Goal: Use online tool/utility: Utilize a website feature to perform a specific function

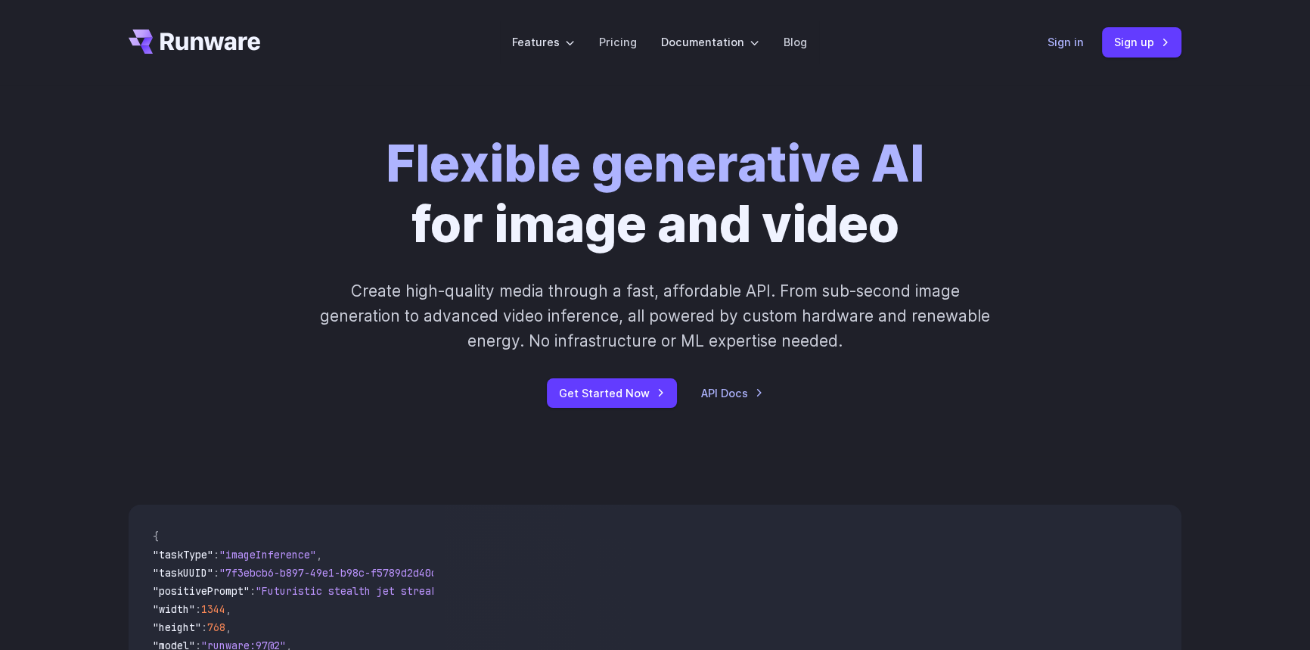
click at [1056, 46] on link "Sign in" at bounding box center [1065, 41] width 36 height 17
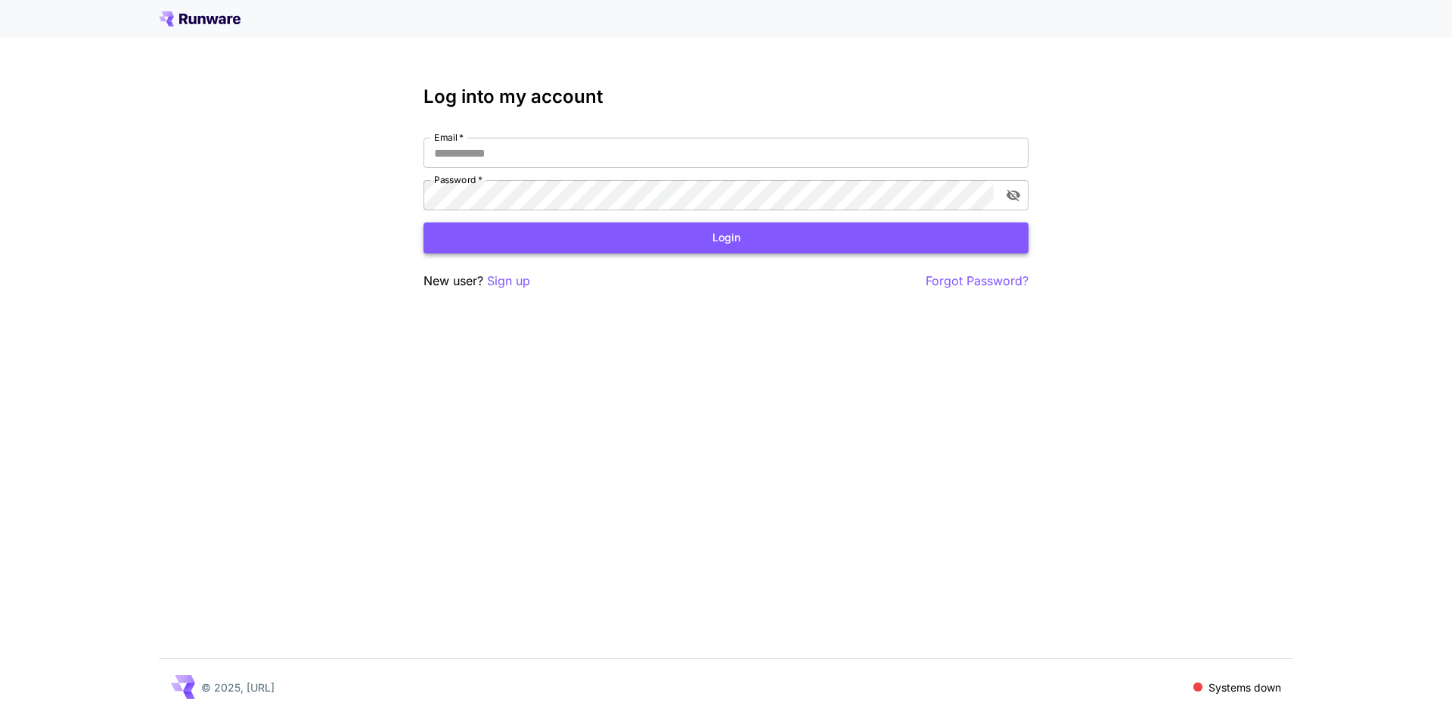
type input "**********"
click at [701, 231] on button "Login" at bounding box center [726, 237] width 605 height 31
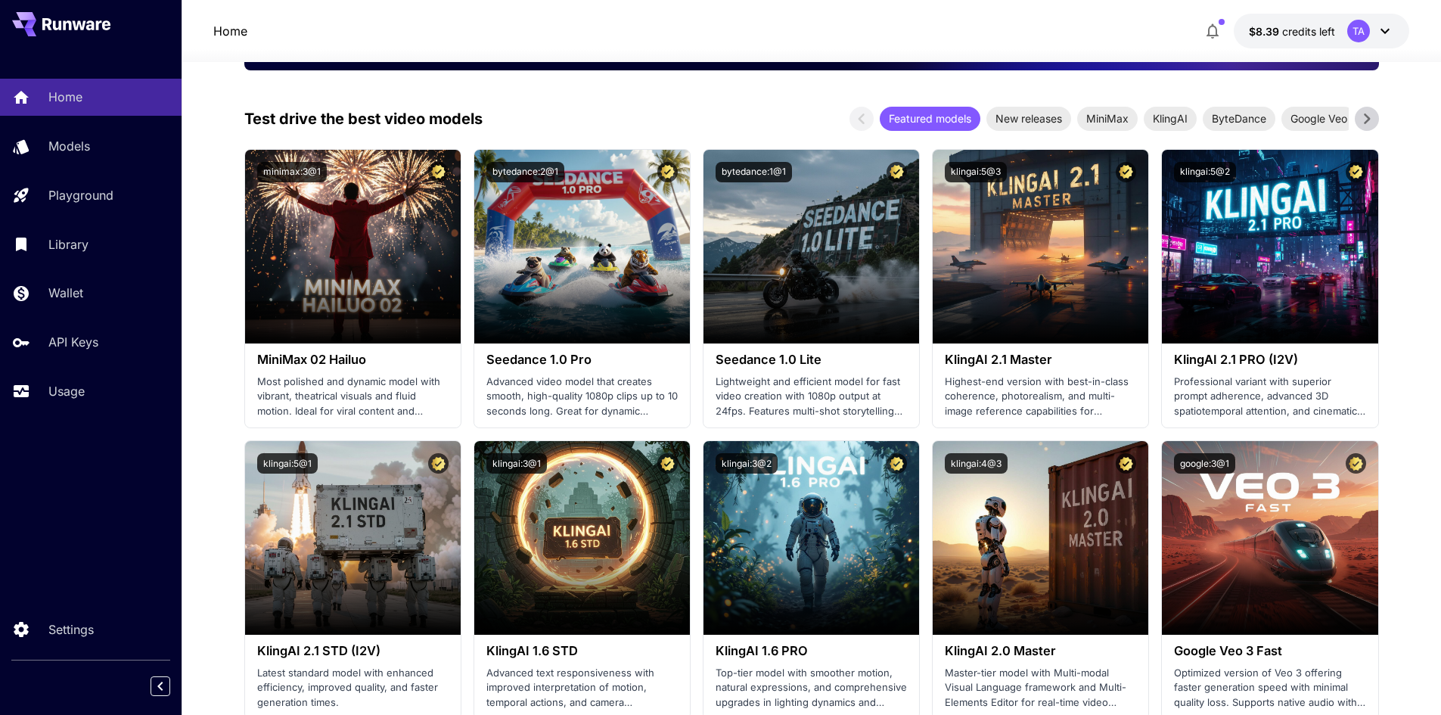
scroll to position [303, 0]
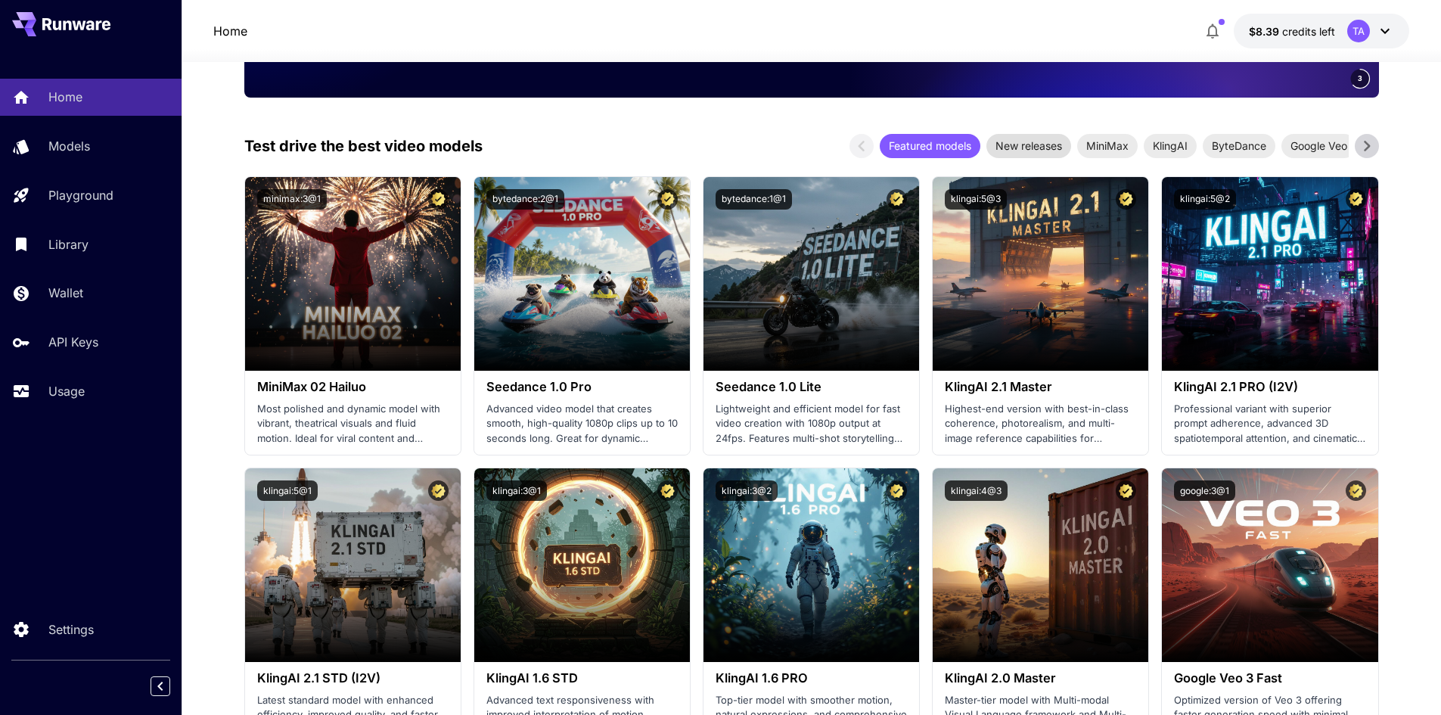
click at [1053, 145] on span "New releases" at bounding box center [1028, 146] width 85 height 16
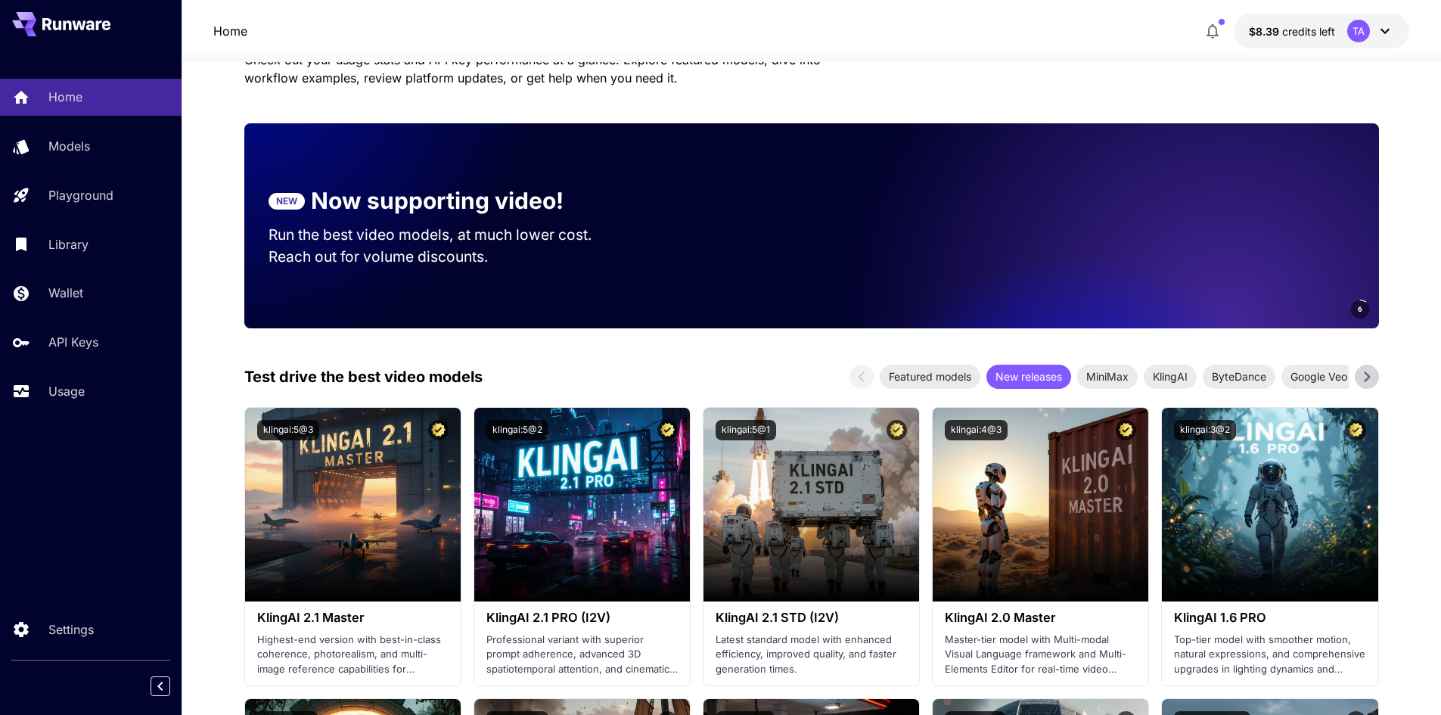
scroll to position [0, 0]
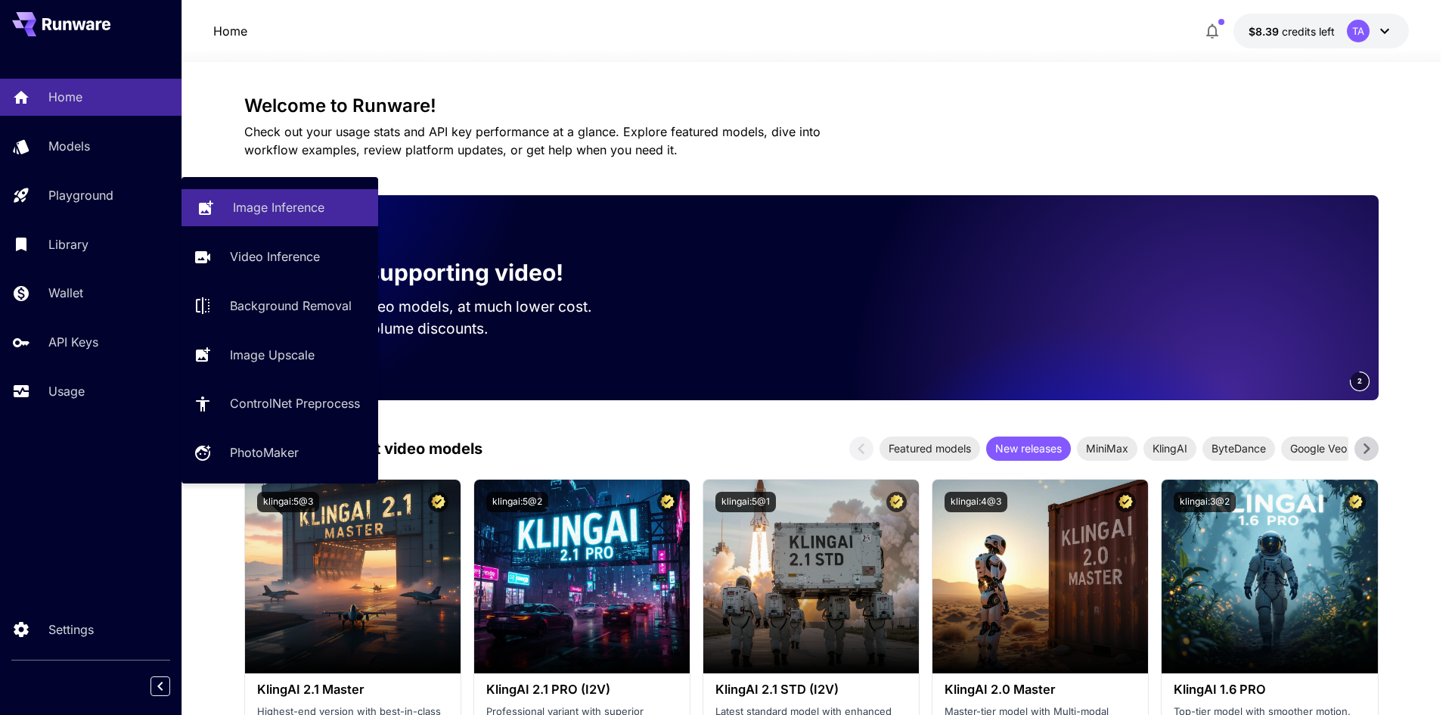
click at [253, 213] on p "Image Inference" at bounding box center [279, 207] width 92 height 18
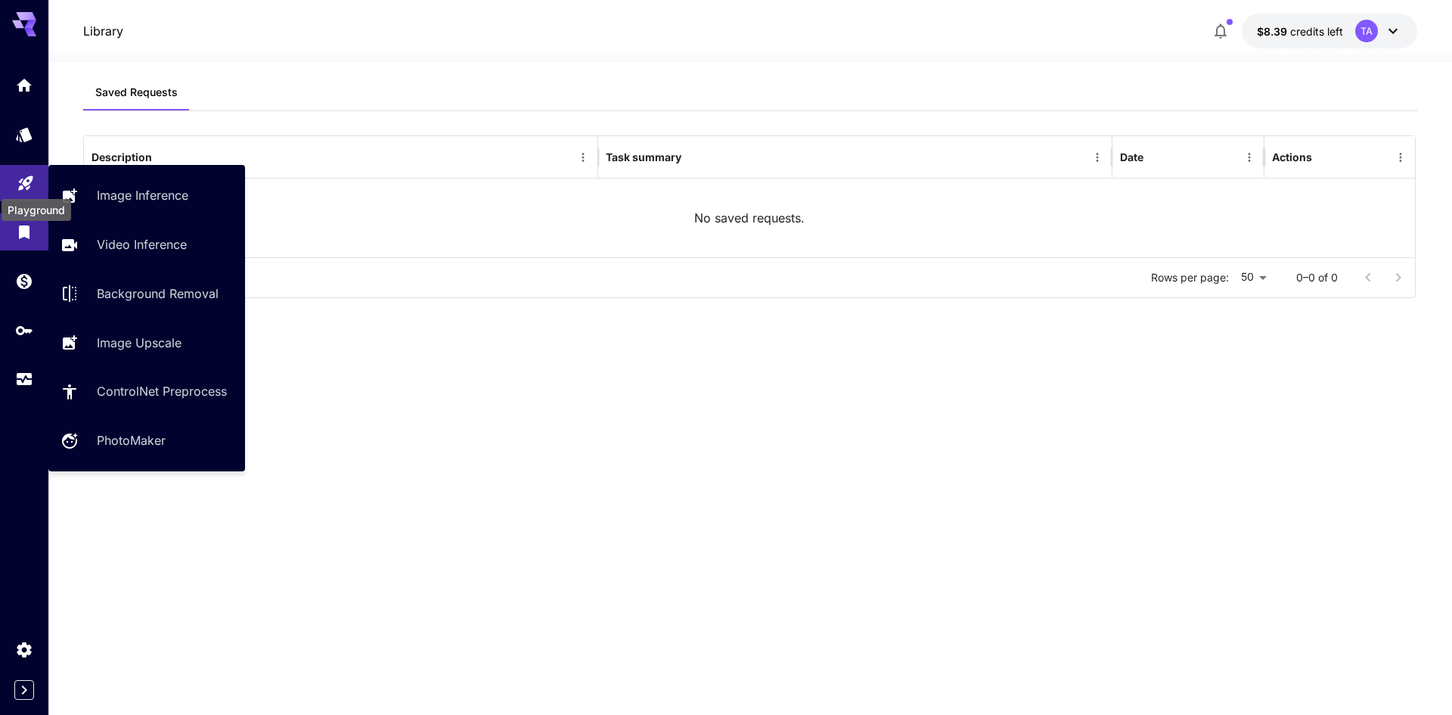
click at [19, 175] on icon "Playground" at bounding box center [26, 179] width 18 height 18
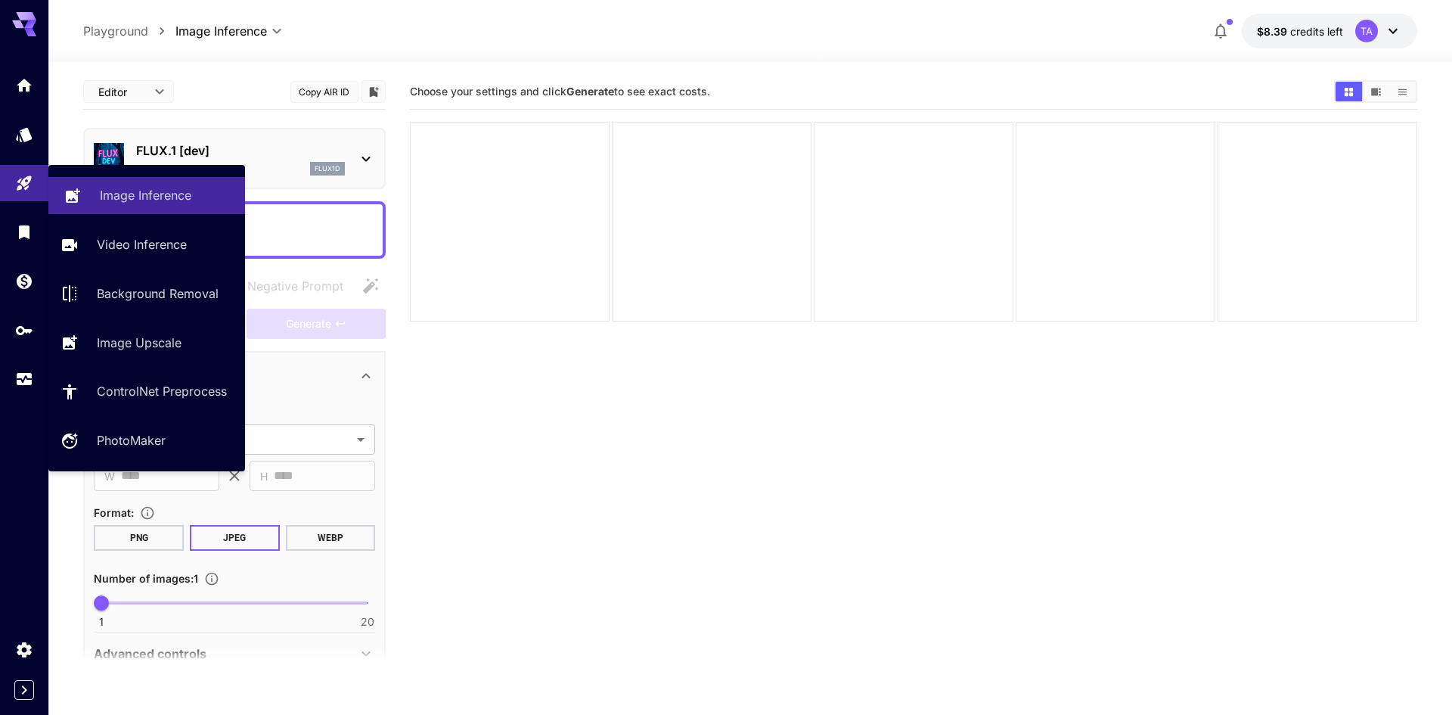
click at [177, 196] on p "Image Inference" at bounding box center [146, 195] width 92 height 18
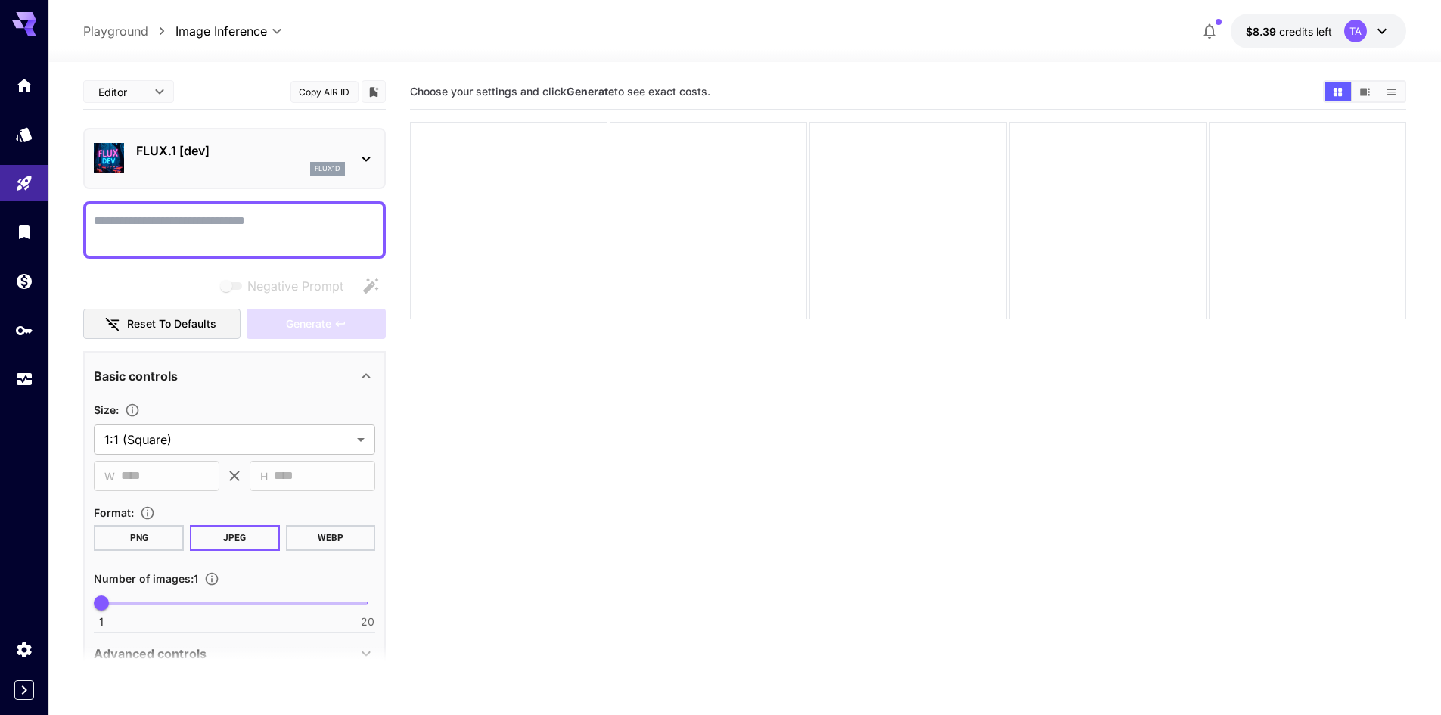
click at [288, 161] on div "FLUX.1 [dev] flux1d" at bounding box center [240, 158] width 209 height 34
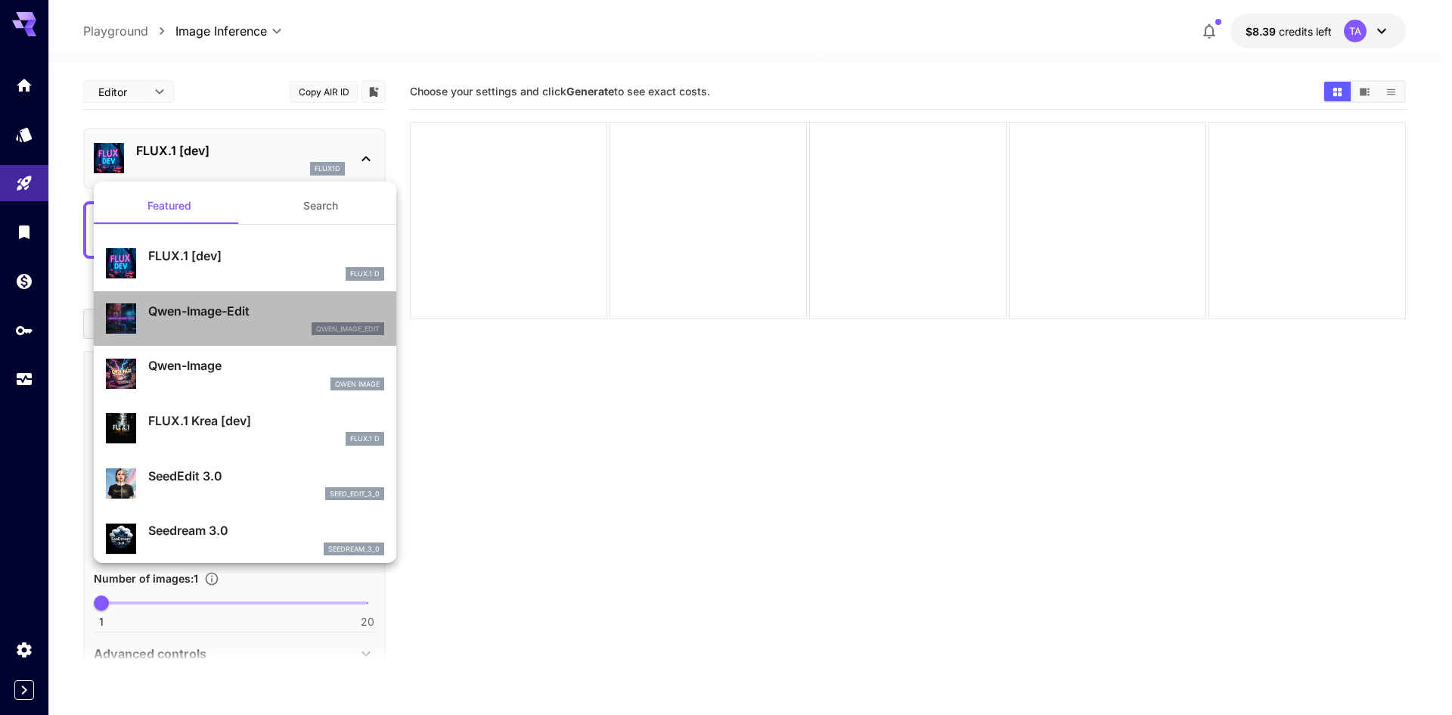
click at [300, 302] on p "Qwen-Image-Edit" at bounding box center [266, 311] width 236 height 18
type input "*"
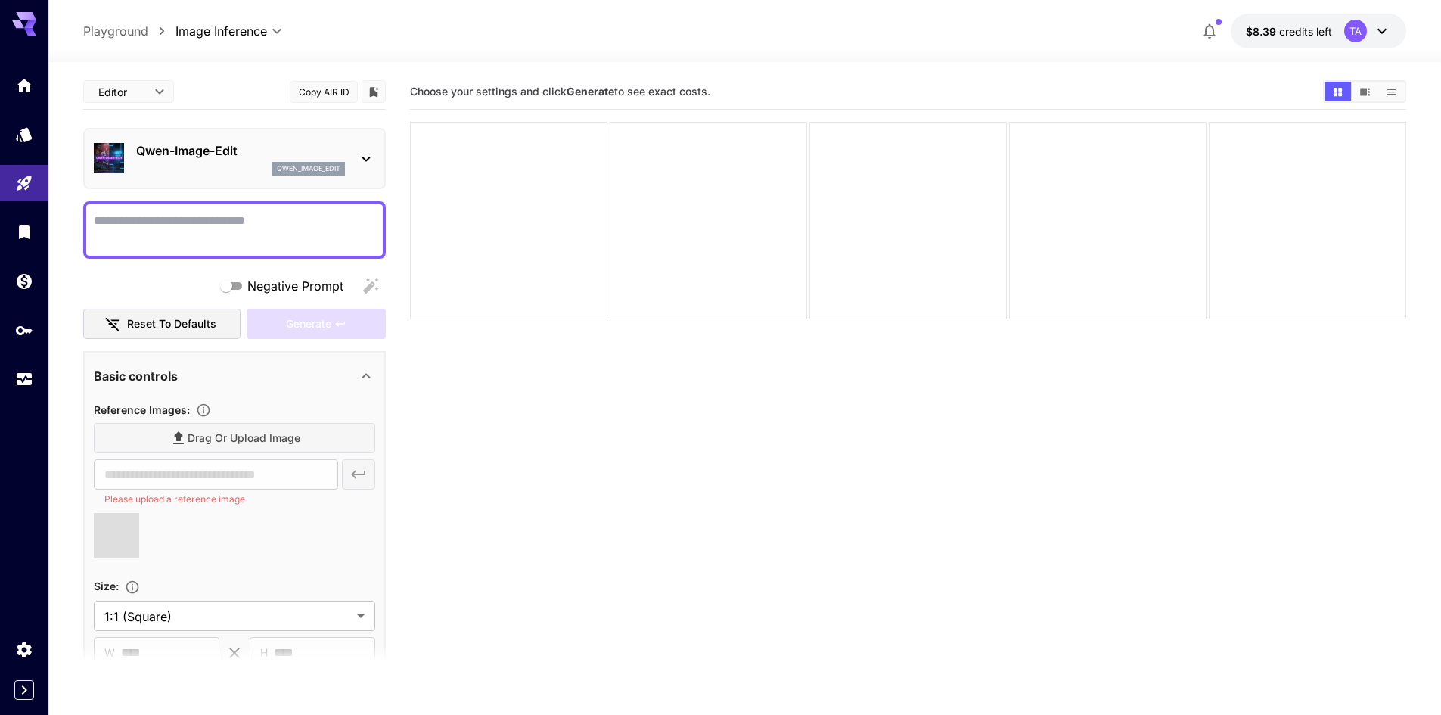
type input "**********"
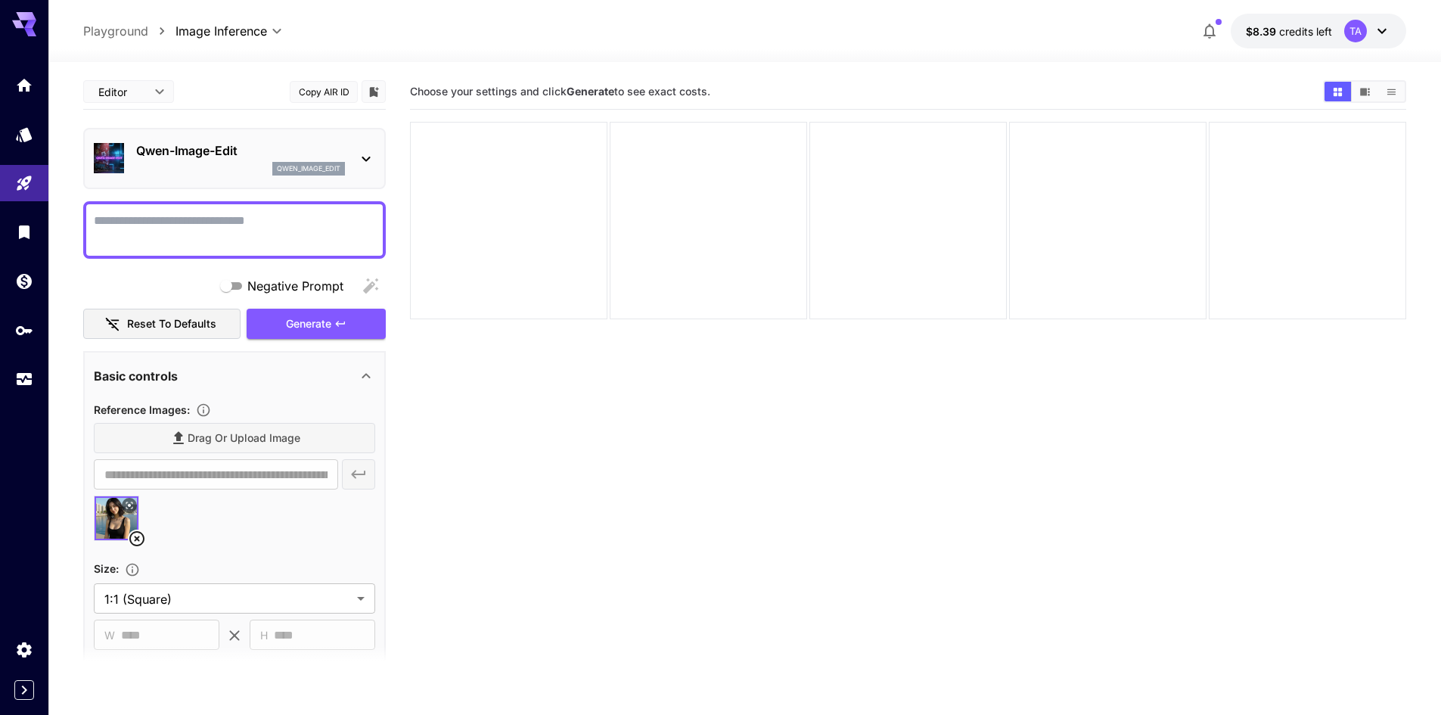
click at [259, 250] on div at bounding box center [234, 229] width 303 height 57
click at [287, 228] on textarea "Negative Prompt" at bounding box center [234, 230] width 281 height 36
type textarea "**********"
click at [306, 321] on span "Generate" at bounding box center [308, 324] width 45 height 19
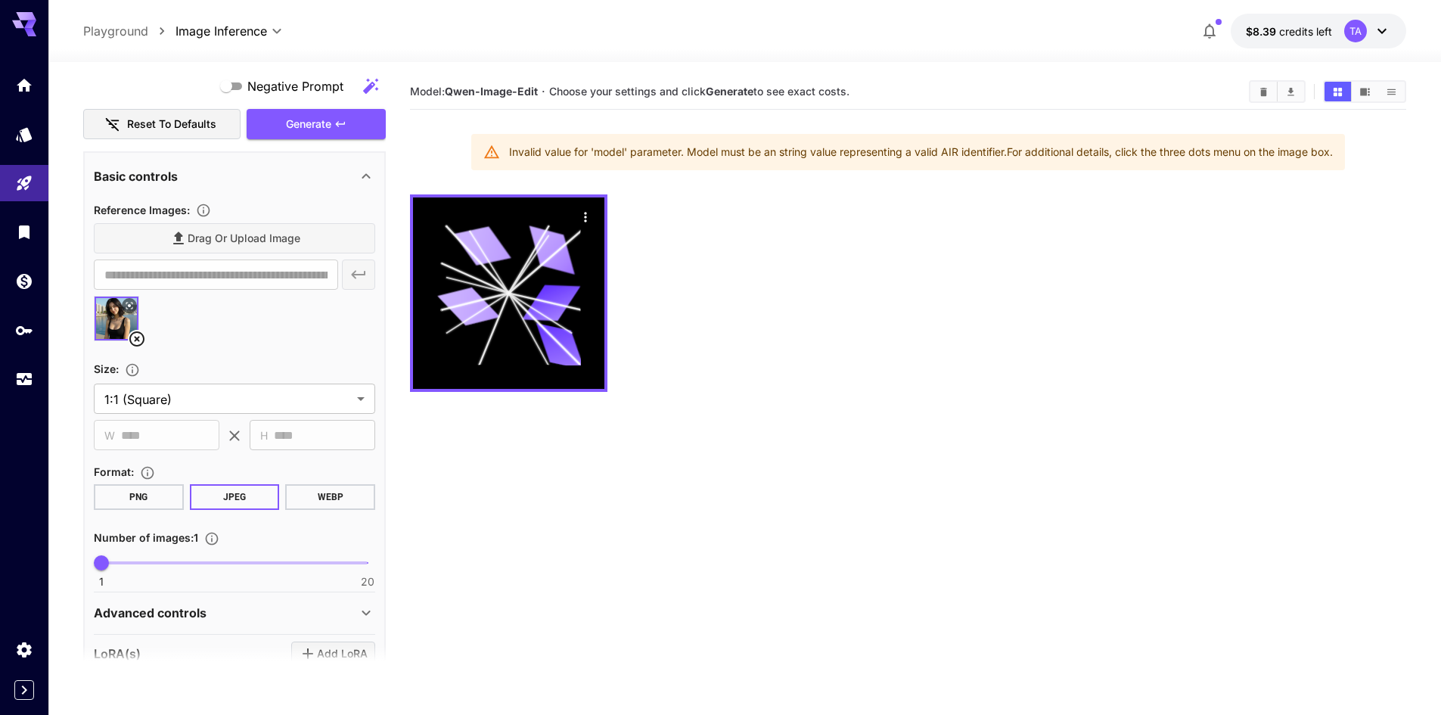
scroll to position [227, 0]
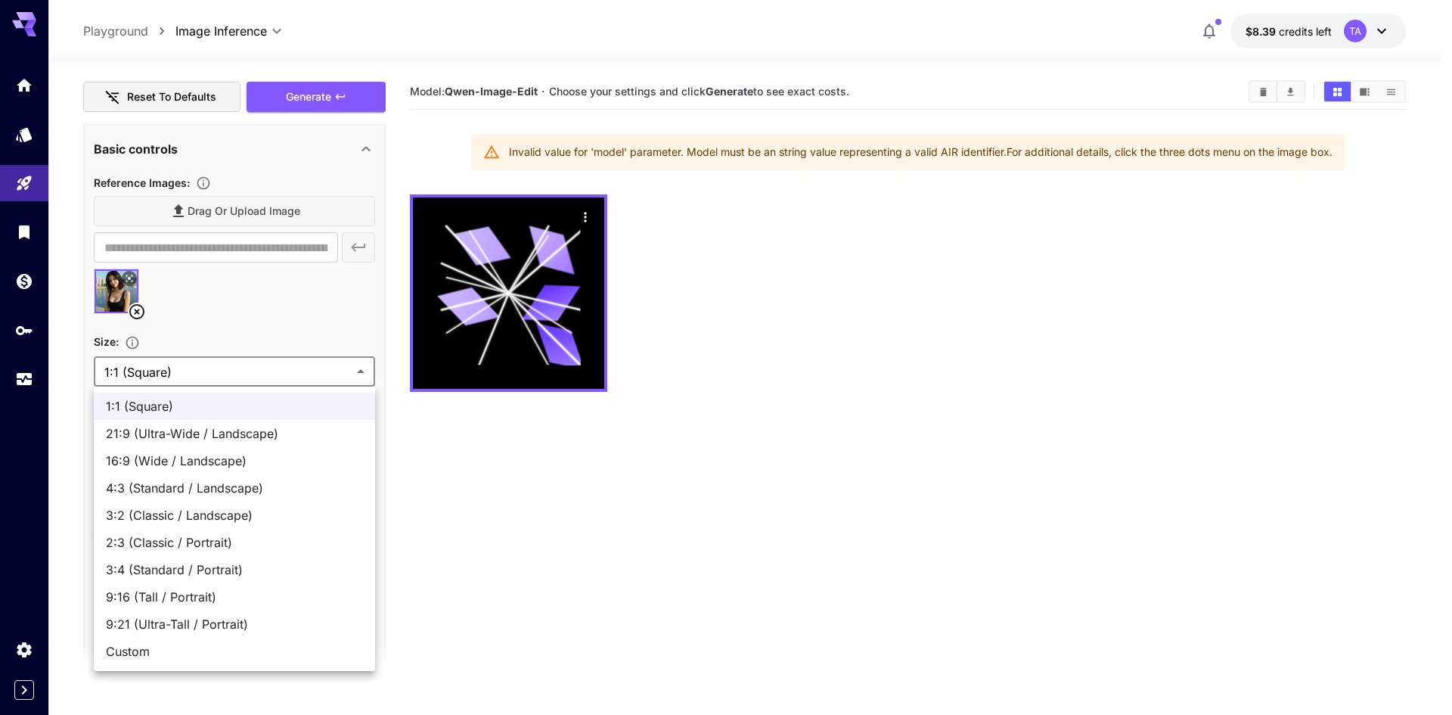
click at [268, 371] on body "**********" at bounding box center [726, 417] width 1452 height 834
click at [268, 371] on div at bounding box center [726, 357] width 1452 height 715
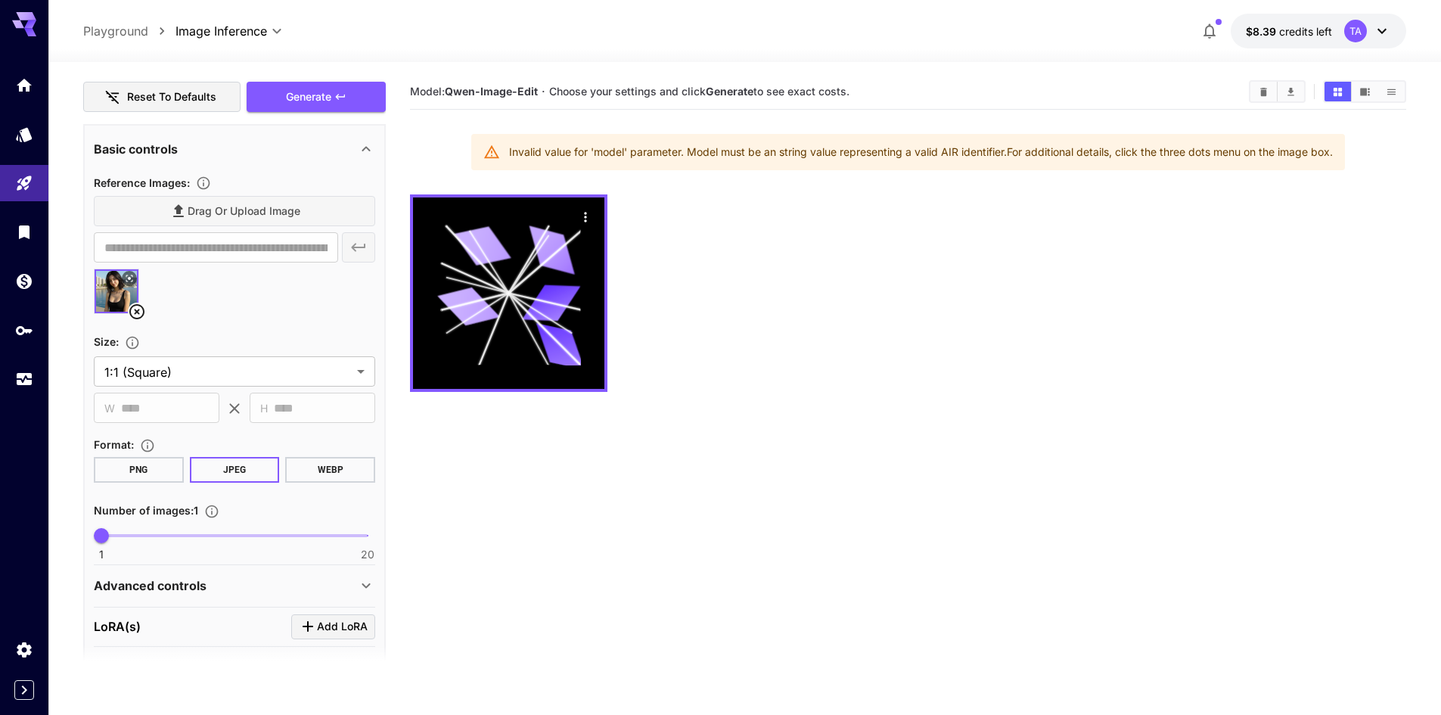
click at [171, 463] on button "PNG" at bounding box center [139, 470] width 90 height 26
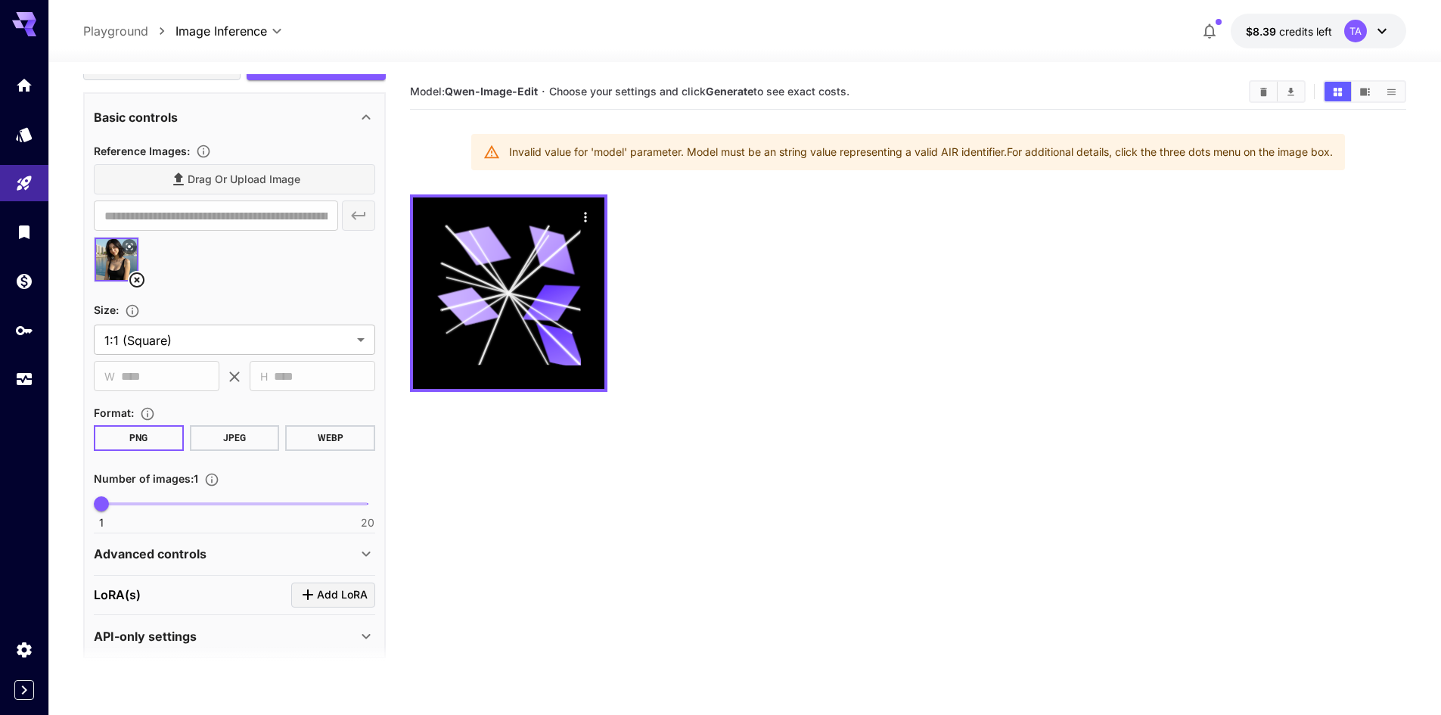
scroll to position [273, 0]
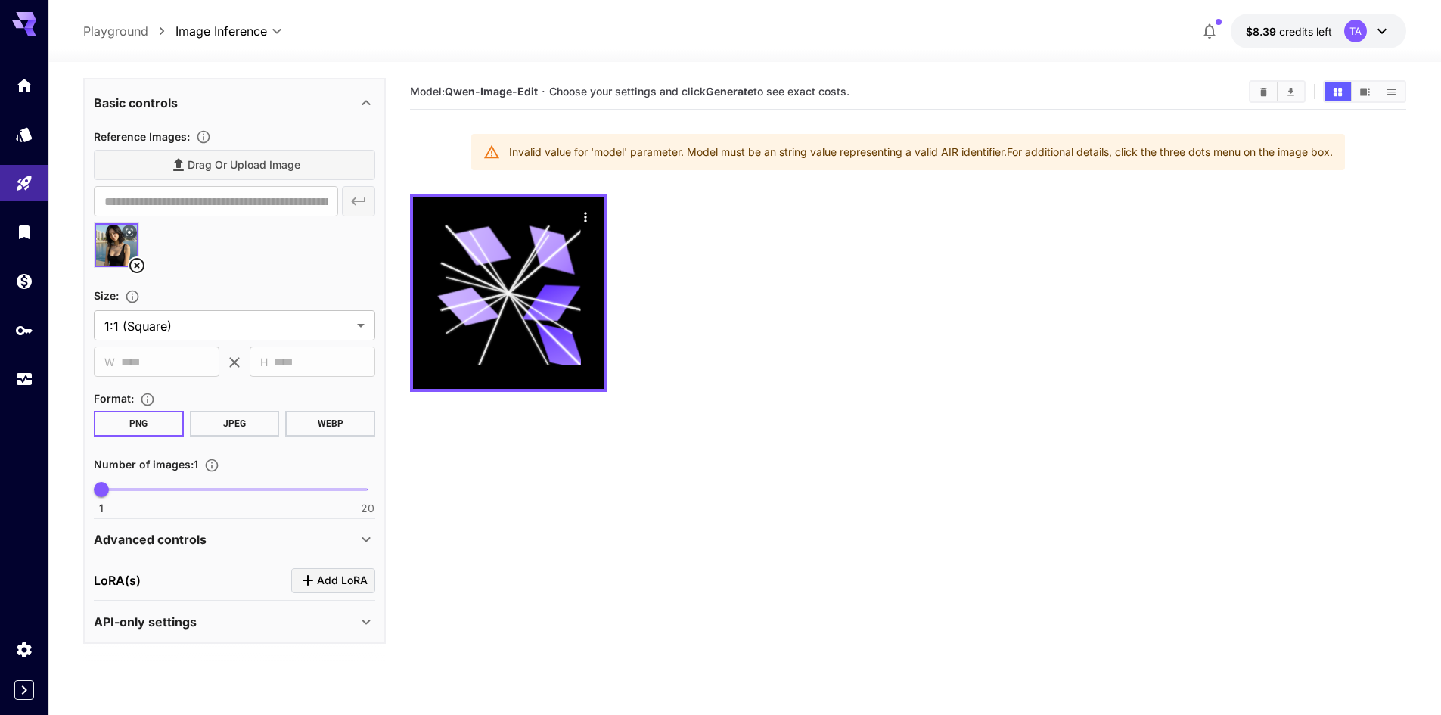
click at [358, 537] on icon at bounding box center [366, 539] width 18 height 18
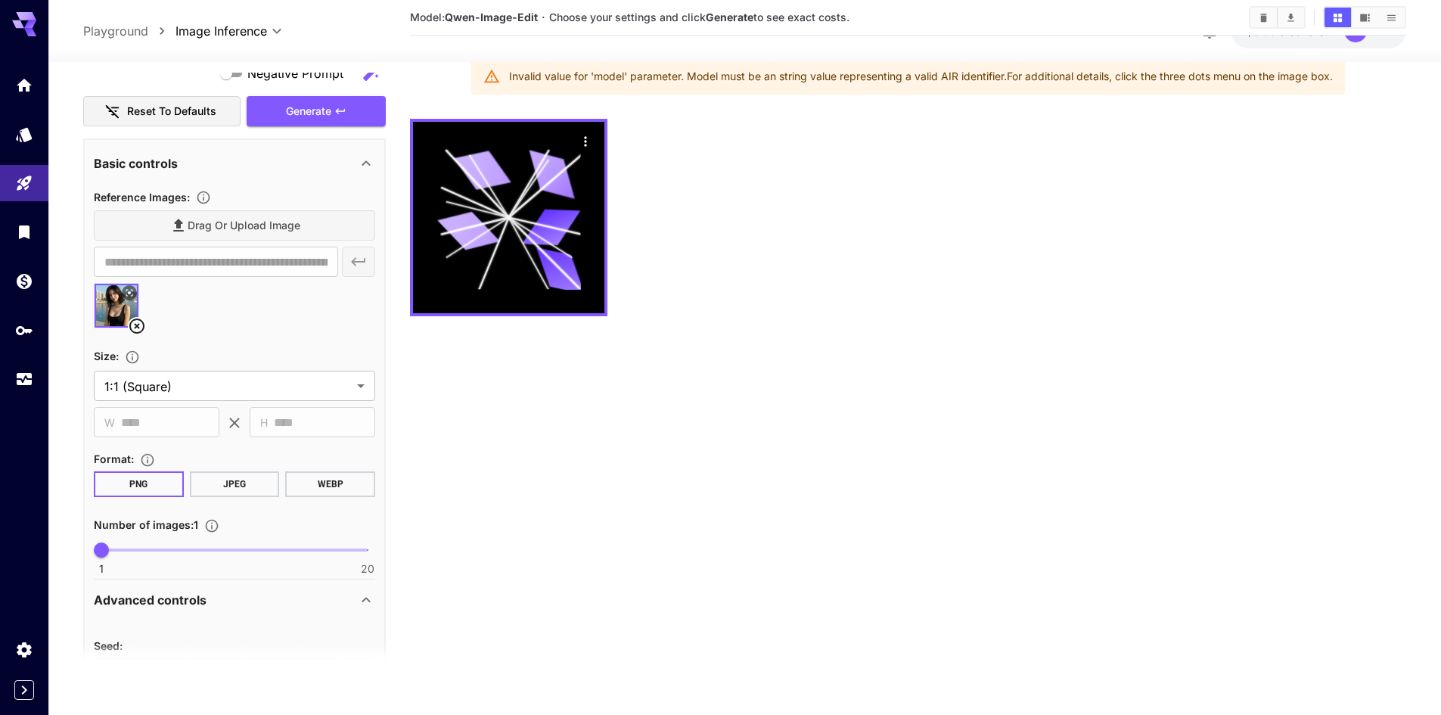
scroll to position [184, 0]
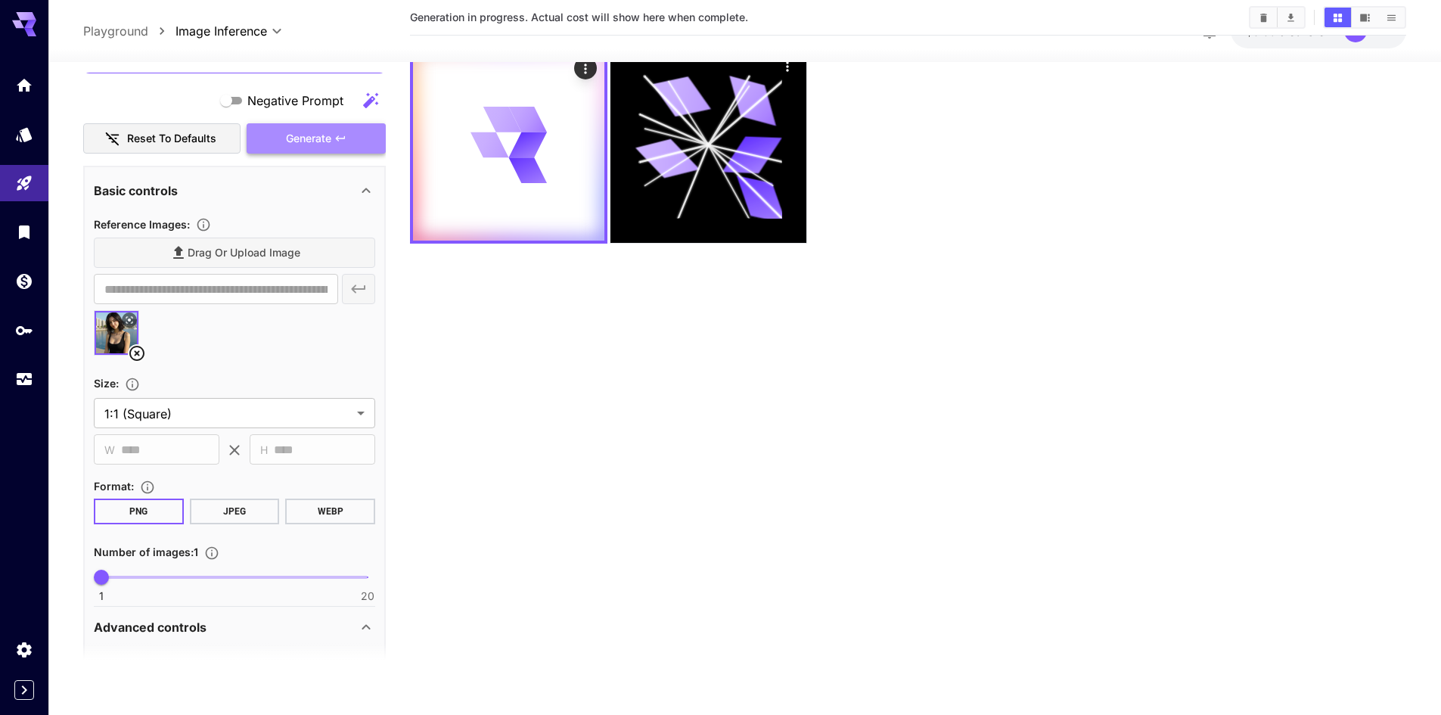
click at [293, 147] on span "Generate" at bounding box center [308, 138] width 45 height 19
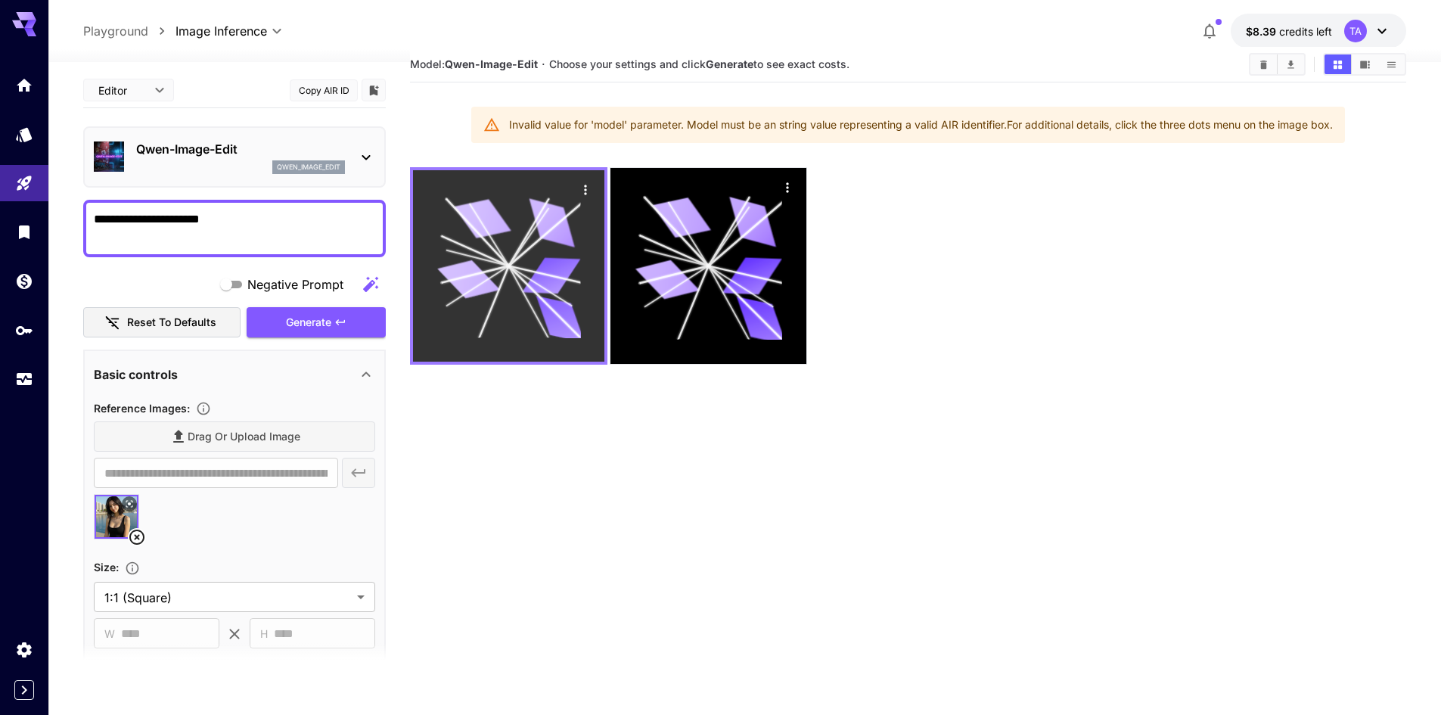
scroll to position [0, 0]
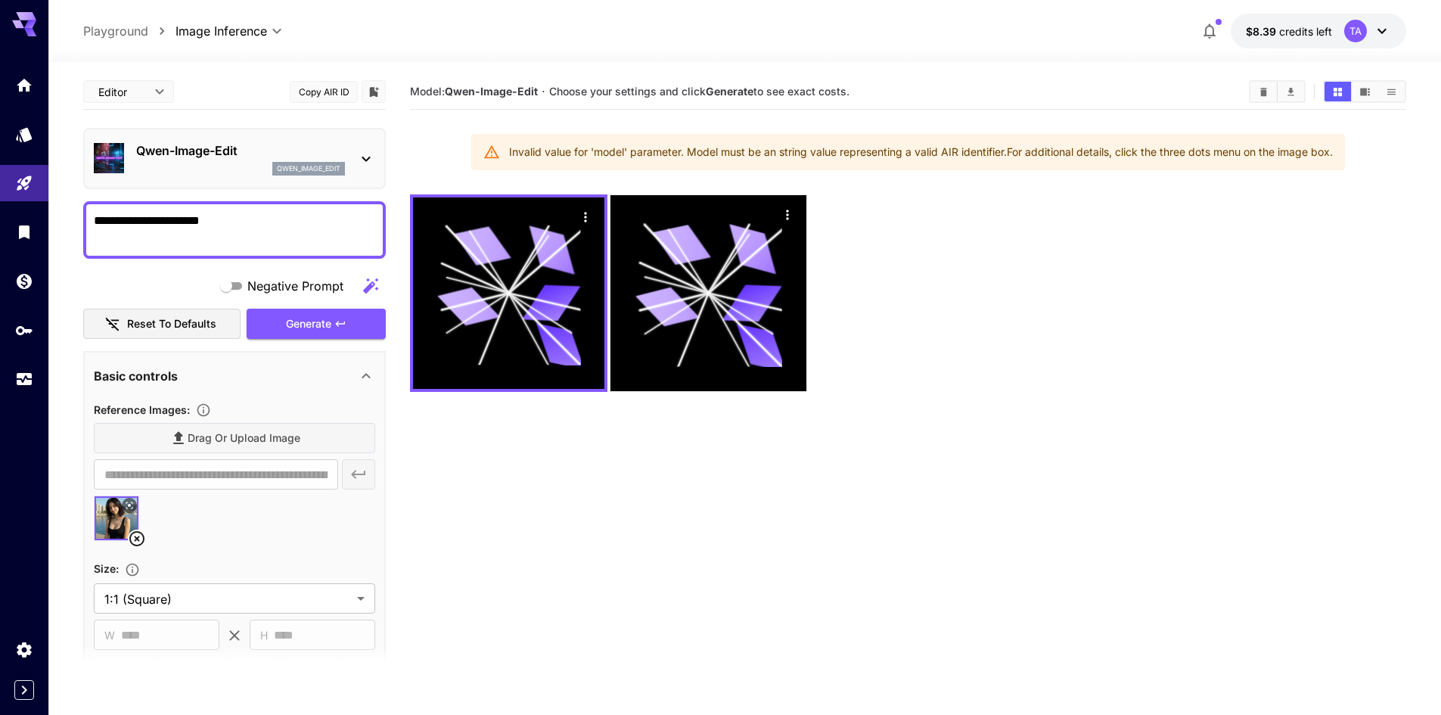
click at [231, 178] on div "Qwen-Image-Edit qwen_image_edit" at bounding box center [234, 158] width 281 height 46
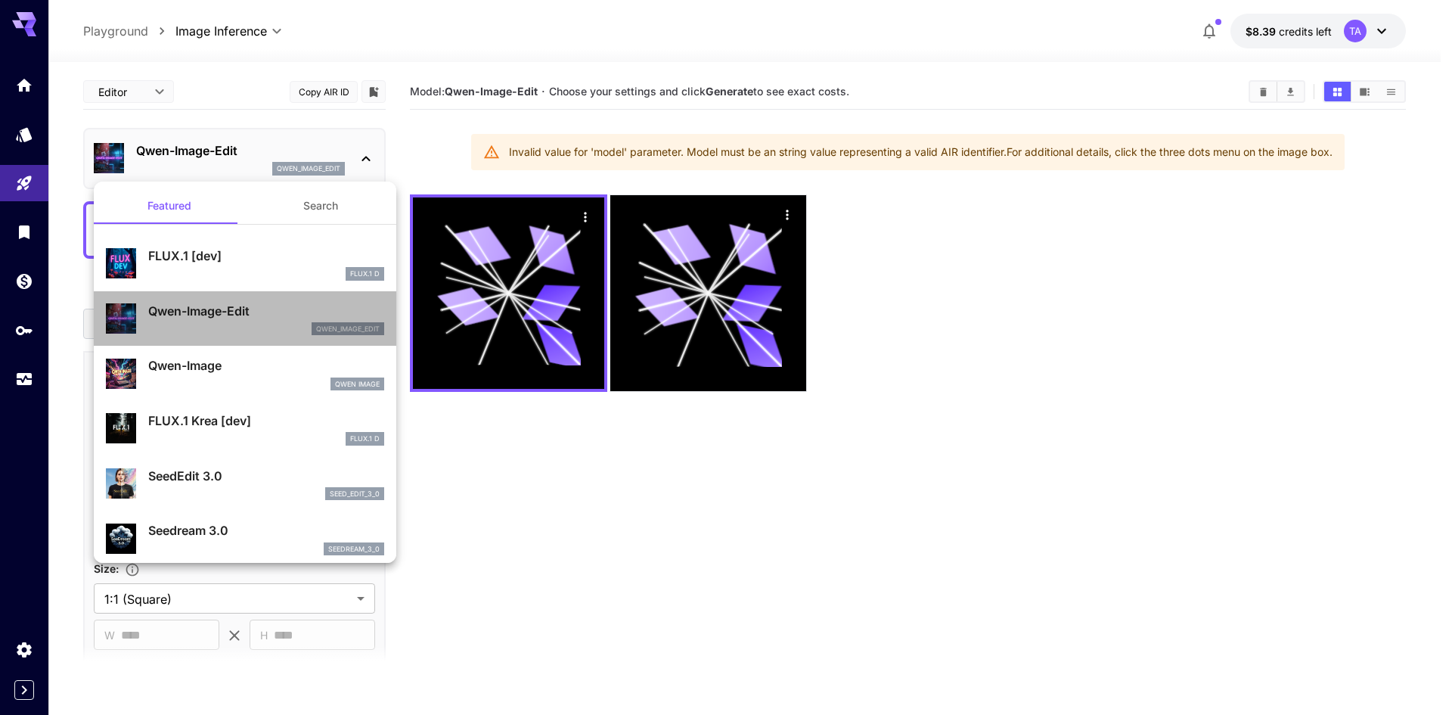
click at [296, 313] on p "Qwen-Image-Edit" at bounding box center [266, 311] width 236 height 18
